Goal: Task Accomplishment & Management: Manage account settings

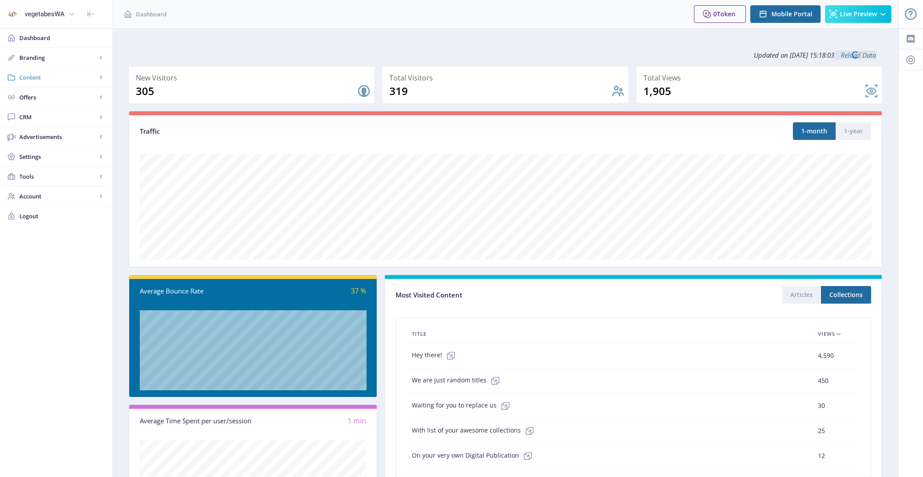
click at [61, 74] on span "Content" at bounding box center [57, 77] width 77 height 9
click at [65, 132] on span "Import PDF" at bounding box center [66, 136] width 76 height 9
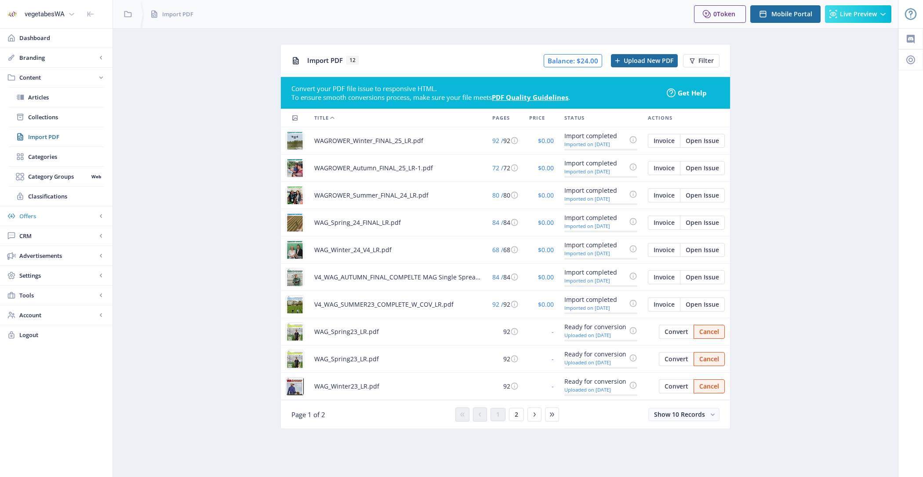
click at [67, 219] on link "Offers" at bounding box center [56, 215] width 113 height 19
click at [75, 137] on span "Subscriptions" at bounding box center [66, 136] width 76 height 9
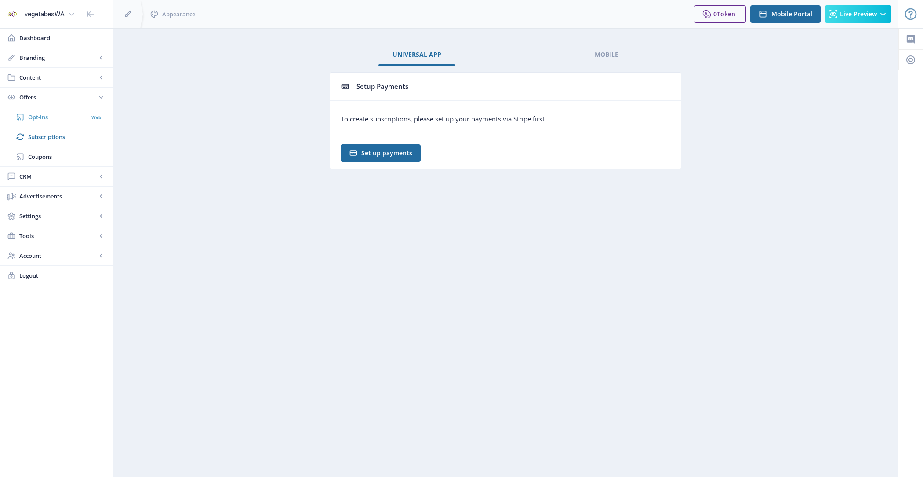
click at [73, 119] on span "Opt-ins" at bounding box center [58, 117] width 60 height 9
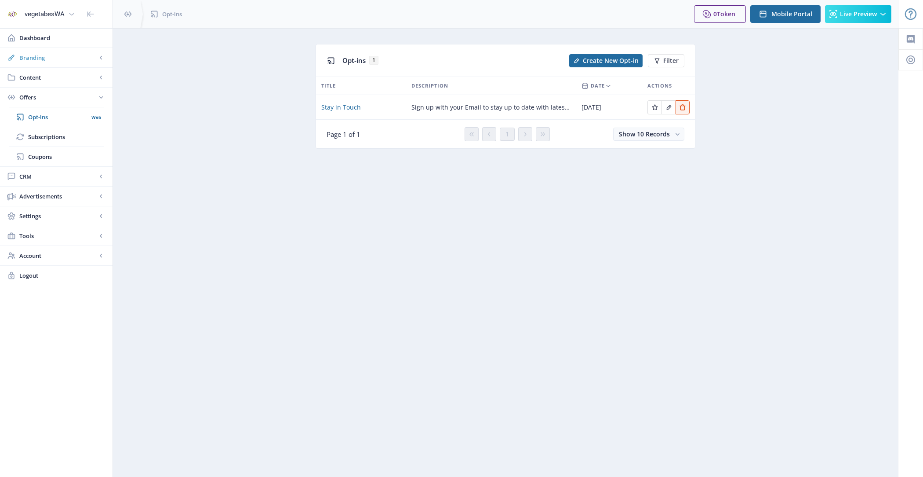
click at [69, 62] on span "Branding" at bounding box center [57, 57] width 77 height 9
click at [73, 96] on span "Appearance" at bounding box center [66, 97] width 76 height 9
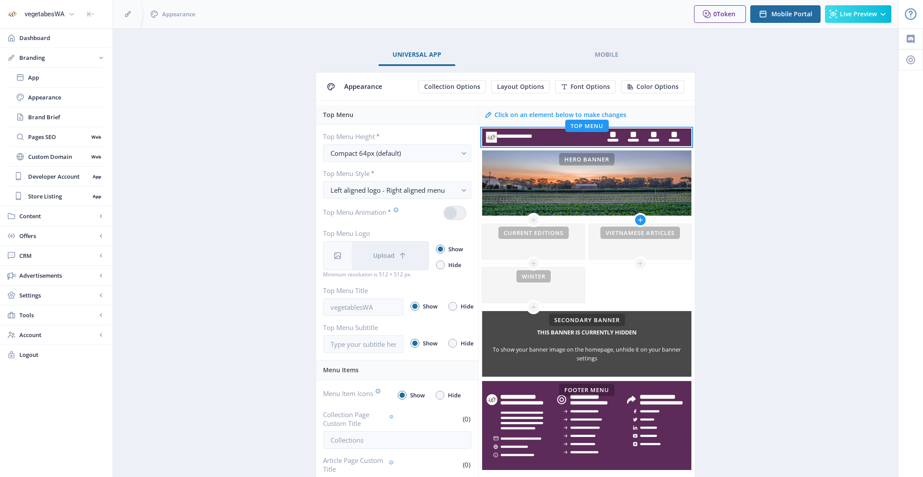
click at [639, 217] on icon at bounding box center [640, 219] width 7 height 7
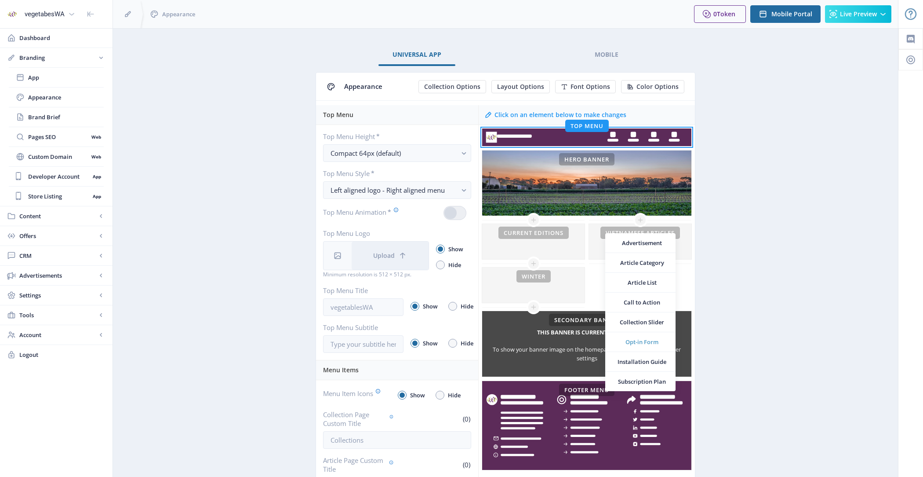
click at [648, 340] on span "Opt-in Form" at bounding box center [642, 341] width 53 height 9
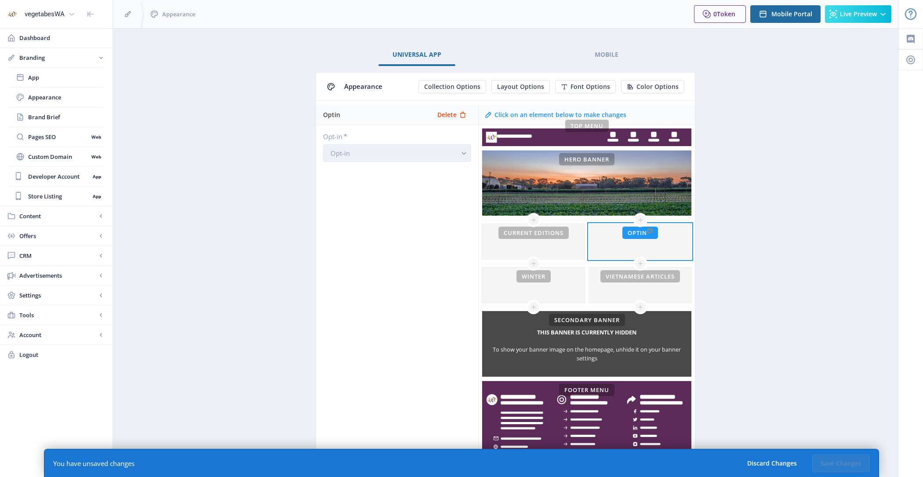
click at [399, 151] on button "Opt-in" at bounding box center [397, 153] width 148 height 18
click at [419, 159] on button "Opt-in" at bounding box center [397, 153] width 148 height 18
click at [417, 168] on div "Stay in Touch" at bounding box center [397, 173] width 133 height 11
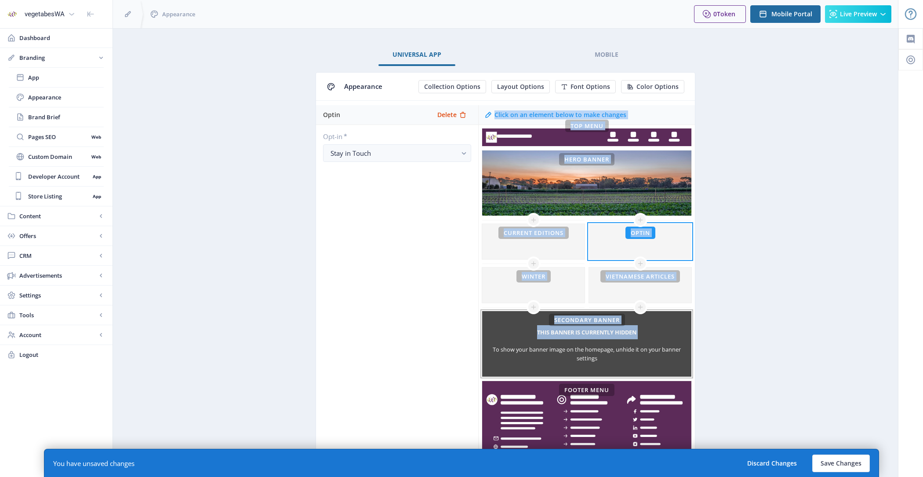
drag, startPoint x: 417, startPoint y: 168, endPoint x: 649, endPoint y: 333, distance: 284.4
click at [649, 333] on div "Optin Delete Opt-in * Stay in Touch Click on an element below to make changes T…" at bounding box center [505, 289] width 379 height 369
click at [840, 462] on button "Save Changes" at bounding box center [841, 463] width 58 height 18
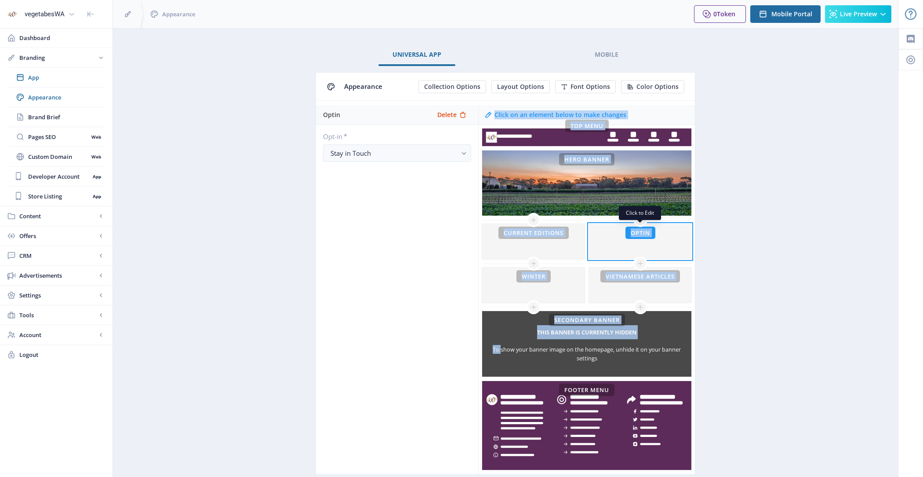
click at [658, 242] on div at bounding box center [640, 241] width 102 height 35
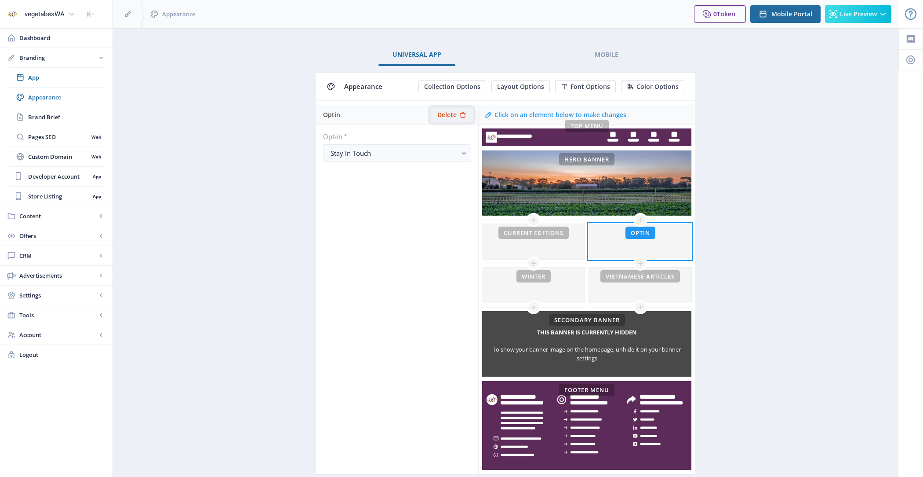
click at [457, 113] on span "Delete" at bounding box center [446, 114] width 19 height 7
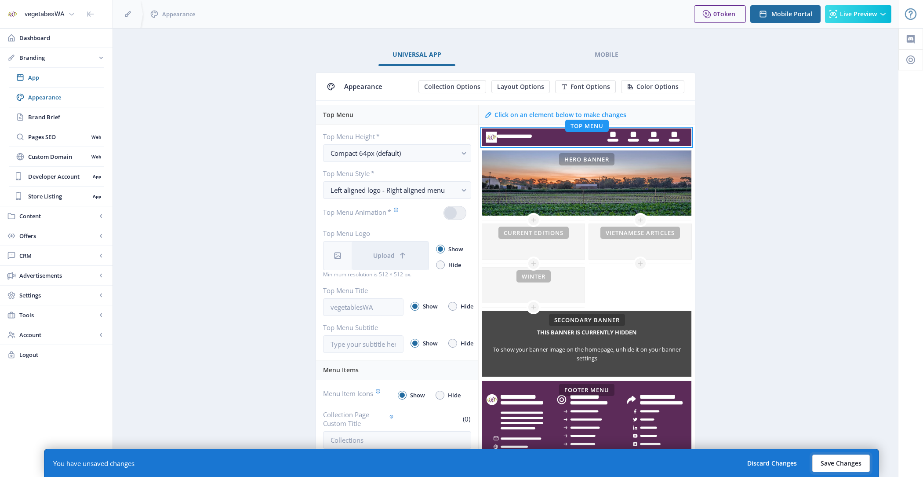
click at [842, 459] on button "Save Changes" at bounding box center [841, 463] width 58 height 18
radio input "false"
